Goal: Check status

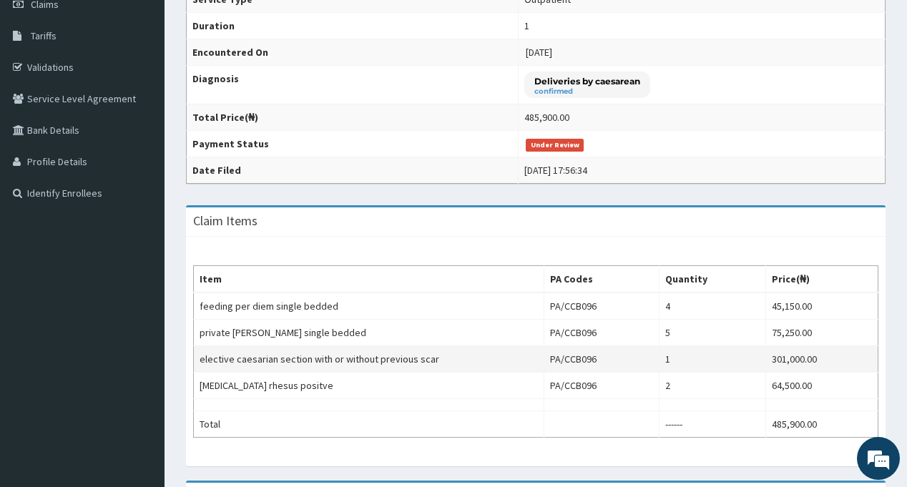
scroll to position [494, 0]
